Goal: Information Seeking & Learning: Check status

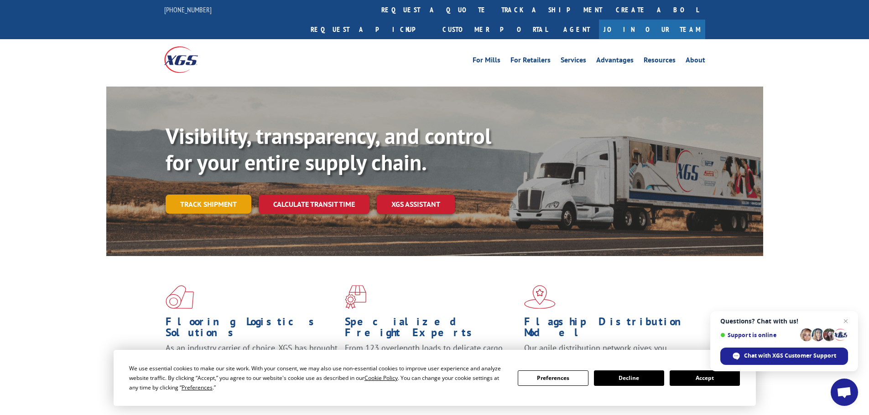
click at [231, 195] on link "Track shipment" at bounding box center [209, 204] width 86 height 19
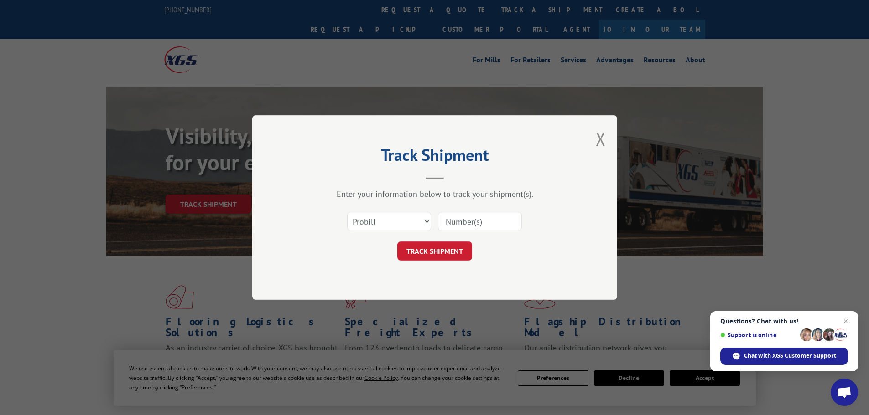
click at [477, 224] on input at bounding box center [480, 221] width 84 height 19
click at [464, 225] on input at bounding box center [480, 221] width 84 height 19
paste input "17630101"
type input "17630101"
click at [458, 254] on button "TRACK SHIPMENT" at bounding box center [434, 251] width 75 height 19
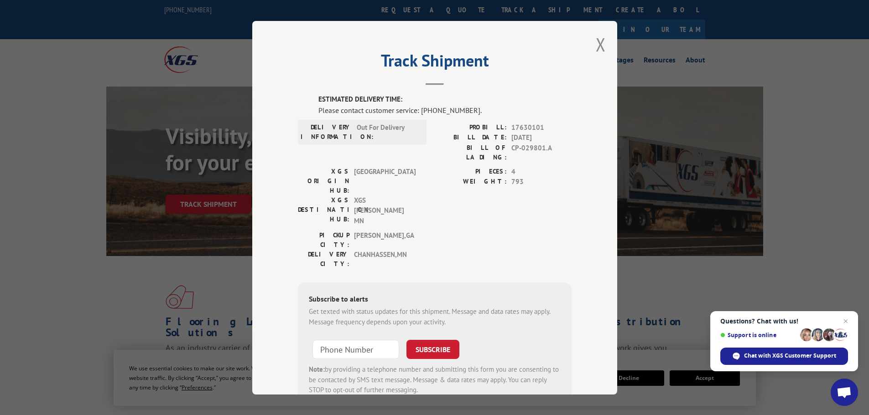
scroll to position [19, 0]
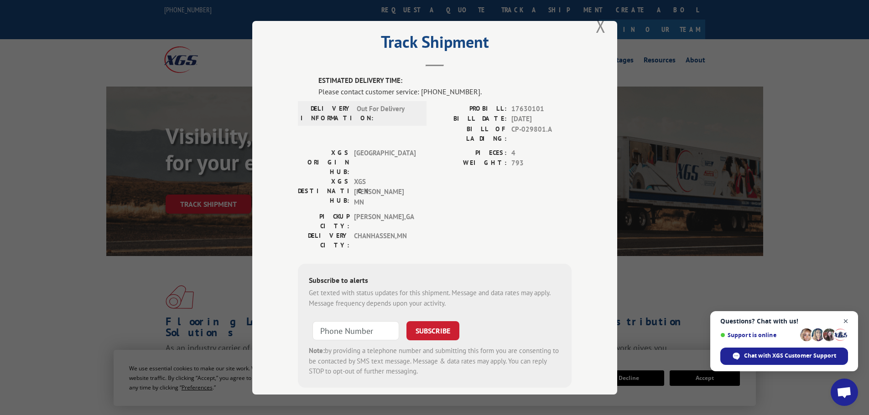
click at [847, 322] on span "Close chat" at bounding box center [845, 321] width 11 height 11
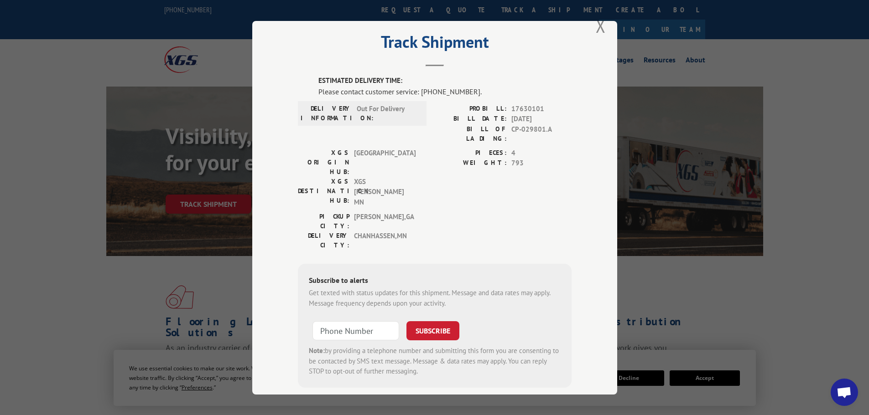
click at [366, 202] on div "ESTIMATED DELIVERY TIME: Please contact customer service: [PHONE_NUMBER]. DELIV…" at bounding box center [435, 232] width 274 height 312
click at [342, 212] on div "PICKUP CITY: [GEOGRAPHIC_DATA] , [GEOGRAPHIC_DATA] DELIVERY CITY: [GEOGRAPHIC_D…" at bounding box center [359, 233] width 123 height 43
click at [596, 27] on button "Close modal" at bounding box center [601, 26] width 10 height 24
